Goal: Information Seeking & Learning: Learn about a topic

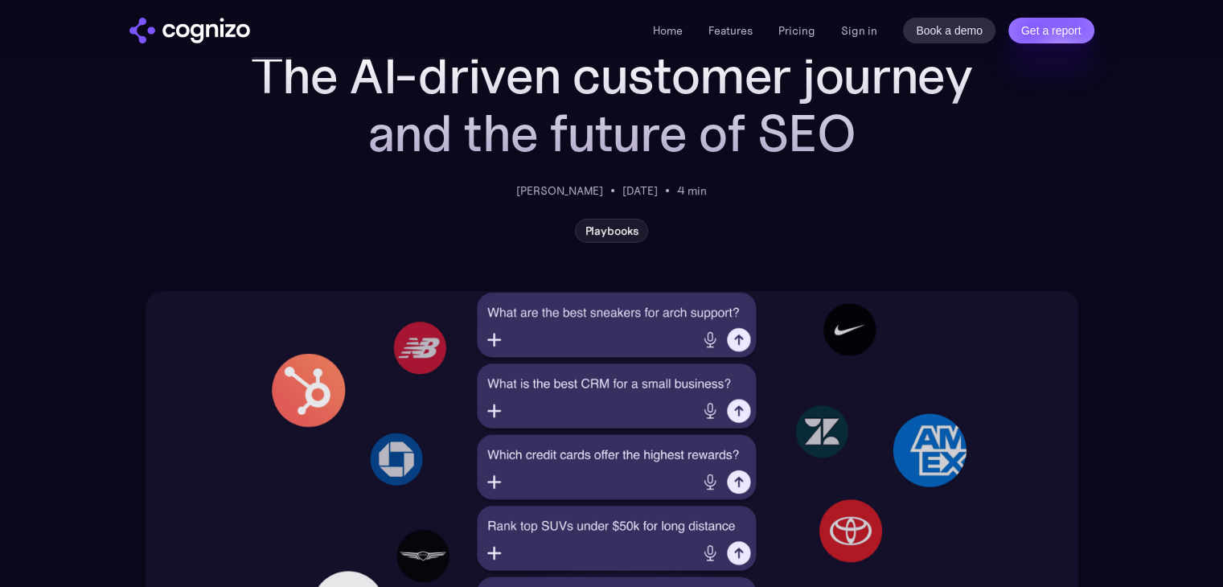
scroll to position [241, 0]
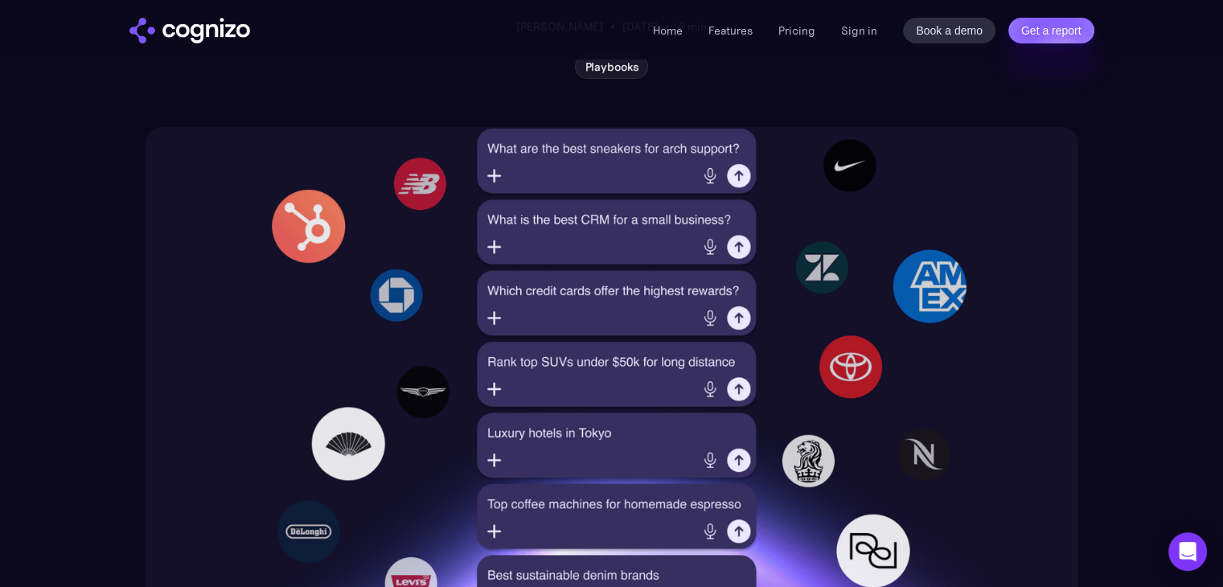
click at [740, 175] on img at bounding box center [611, 373] width 932 height 492
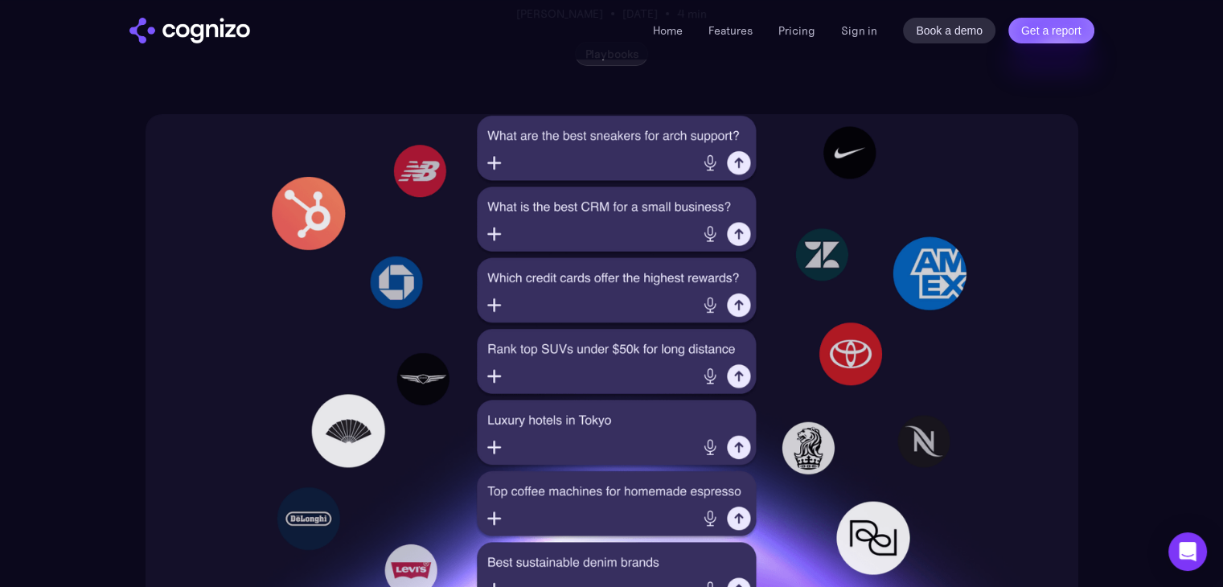
scroll to position [563, 0]
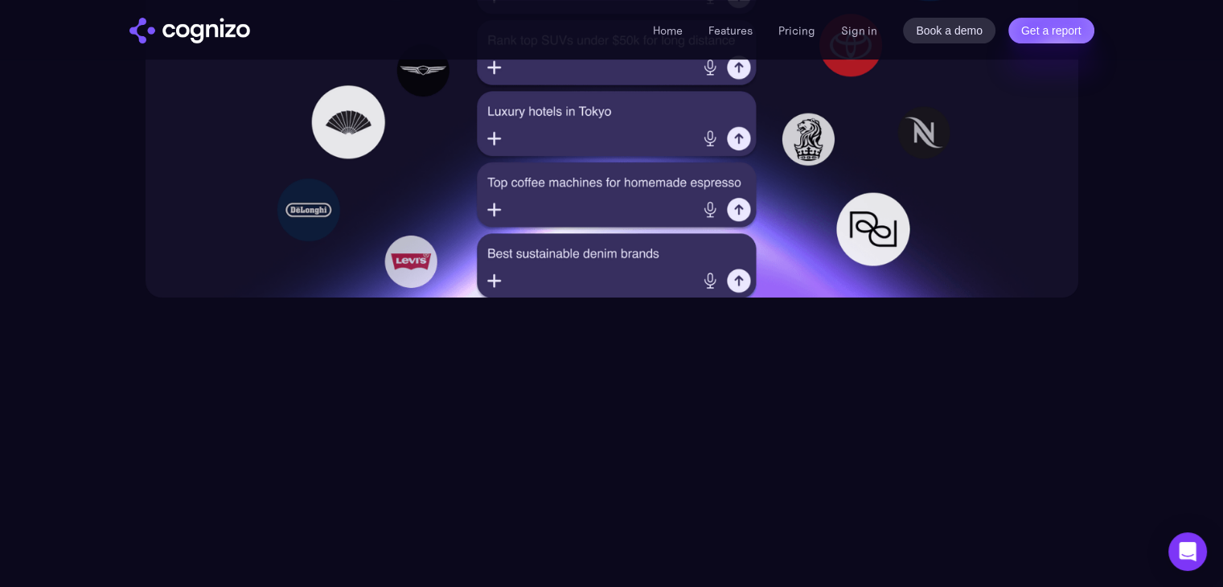
click at [544, 256] on img at bounding box center [611, 51] width 932 height 492
click at [707, 284] on img at bounding box center [611, 51] width 932 height 492
click at [745, 279] on img at bounding box center [611, 51] width 932 height 492
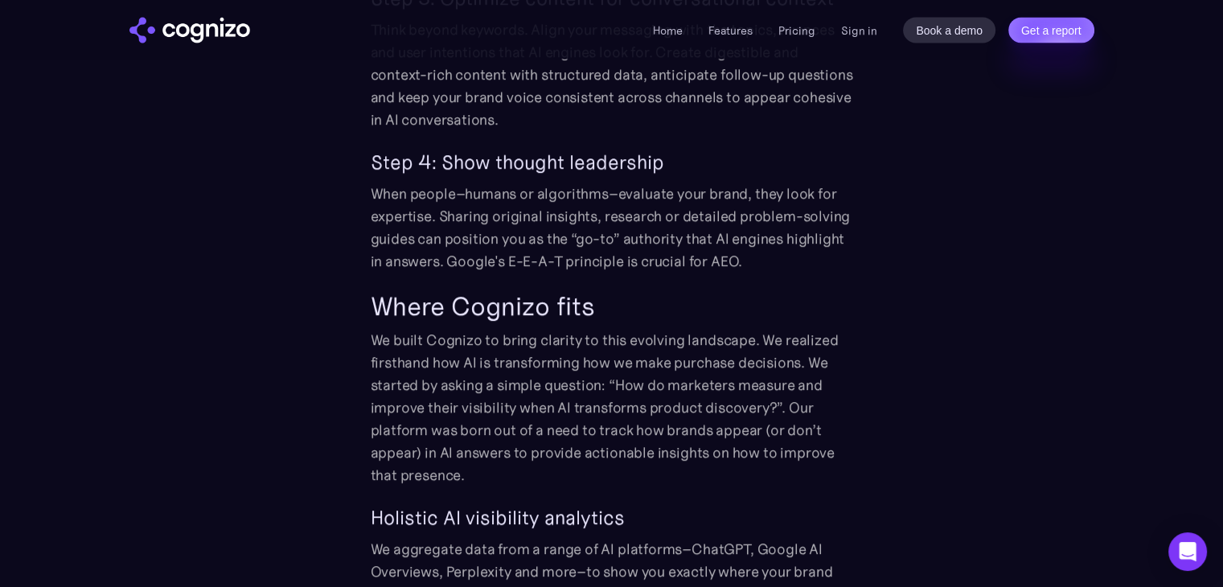
scroll to position [3617, 0]
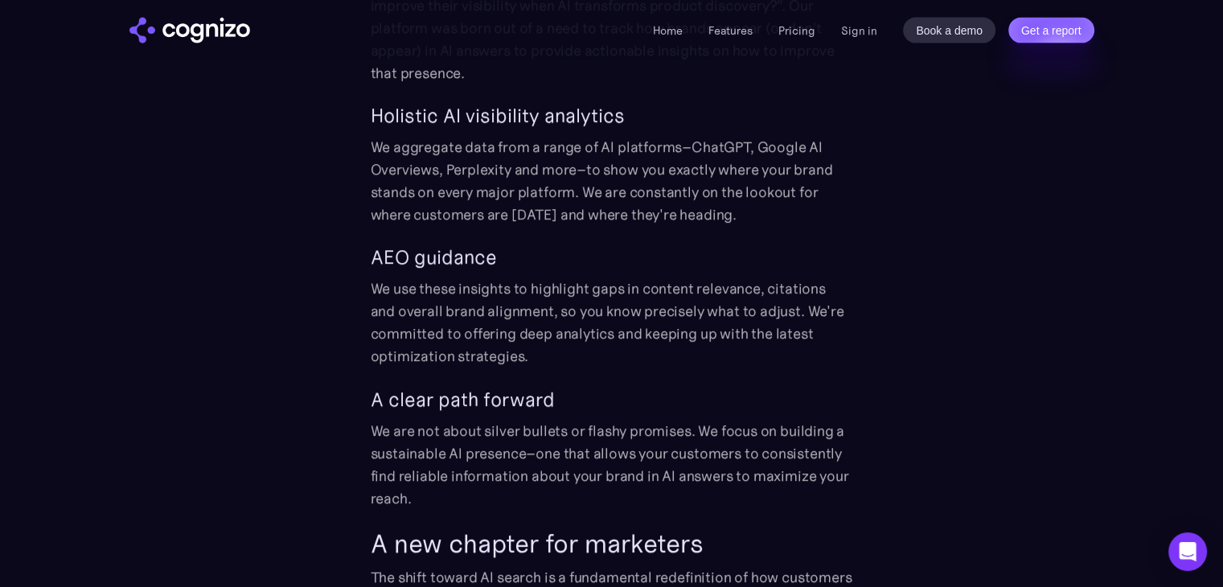
click at [225, 38] on img "home" at bounding box center [189, 31] width 121 height 26
click at [190, 33] on img "home" at bounding box center [189, 31] width 121 height 26
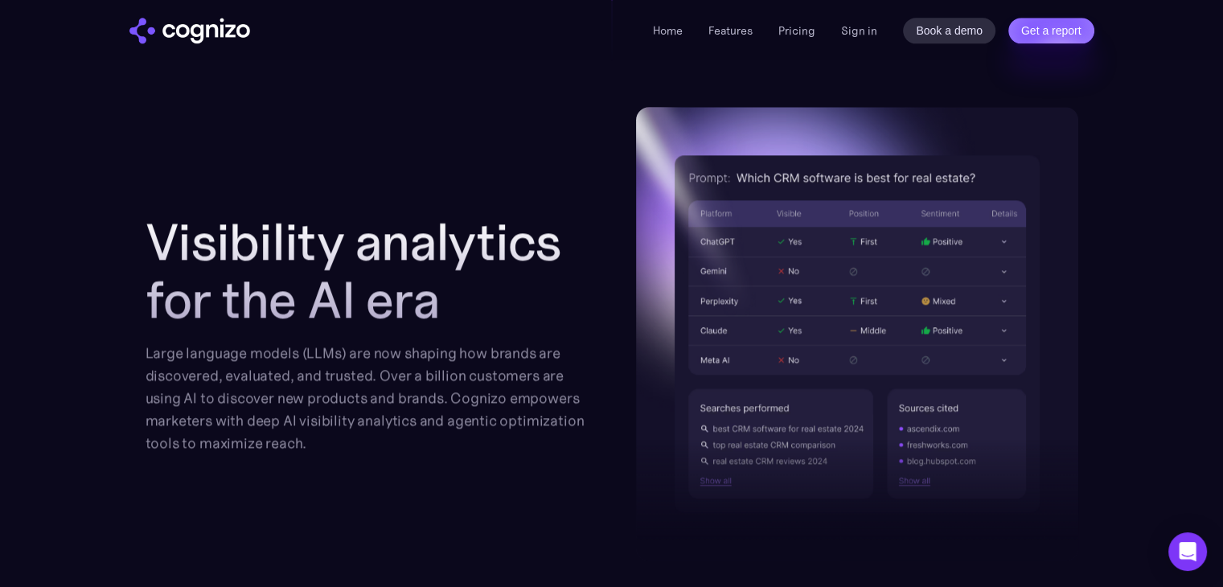
scroll to position [2331, 0]
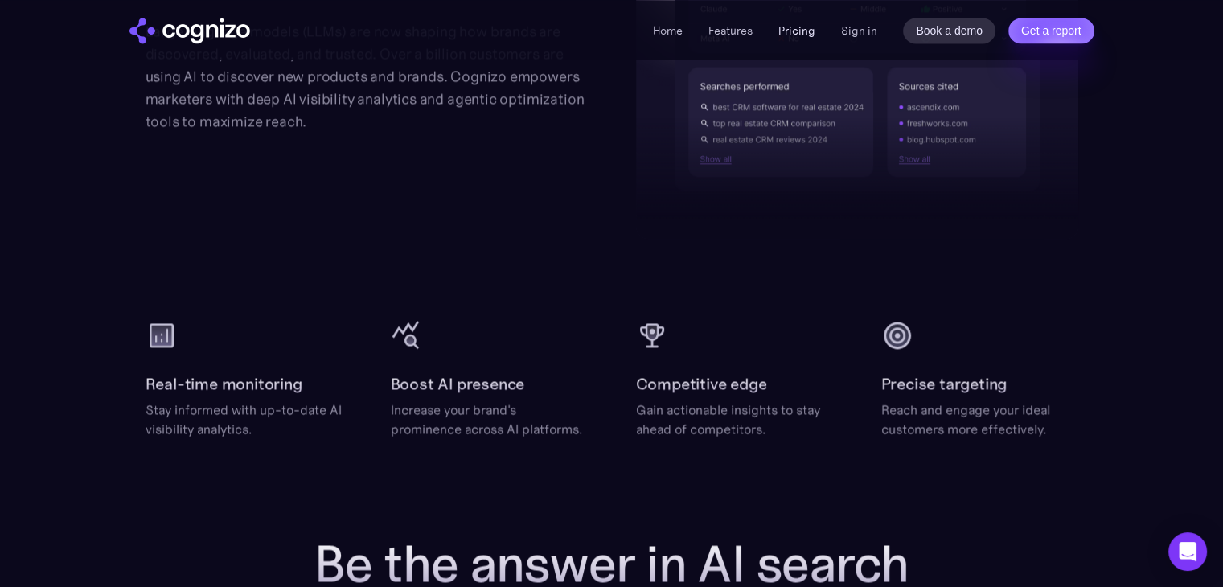
click at [788, 33] on link "Pricing" at bounding box center [796, 30] width 37 height 14
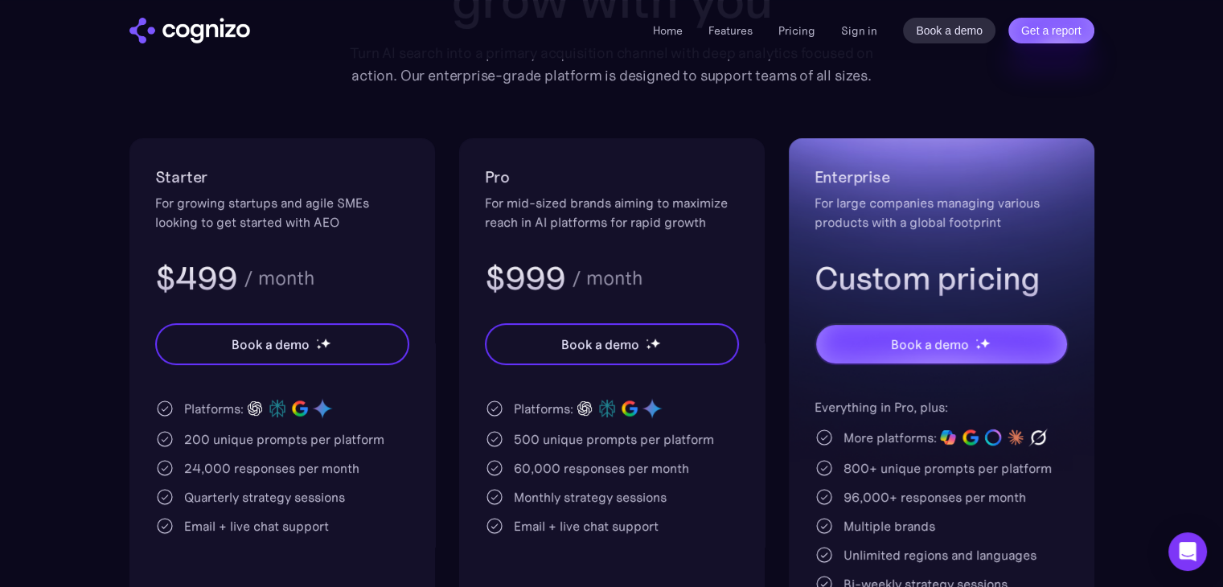
scroll to position [241, 0]
